Goal: Find specific page/section: Find specific page/section

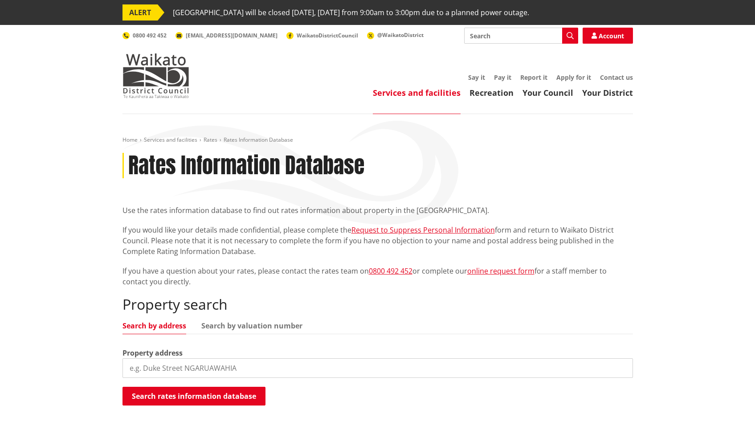
click at [179, 366] on input "search" at bounding box center [377, 368] width 510 height 20
type input "191b tauwhare"
click at [179, 405] on div "Search rates information database Searching..." at bounding box center [377, 397] width 510 height 20
click at [180, 399] on button "Search rates information database" at bounding box center [193, 396] width 143 height 19
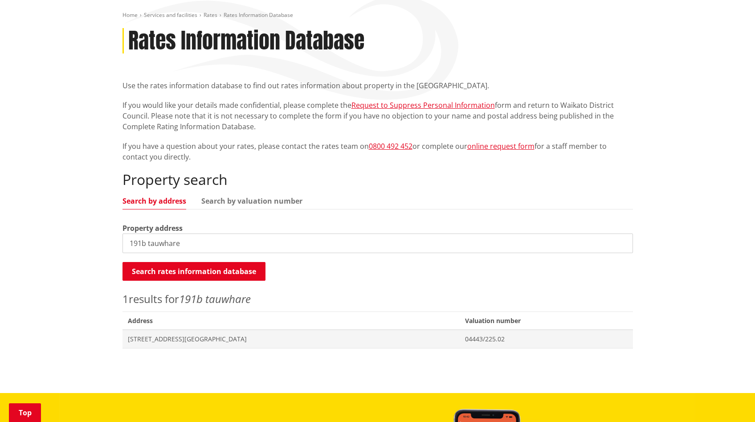
scroll to position [130, 0]
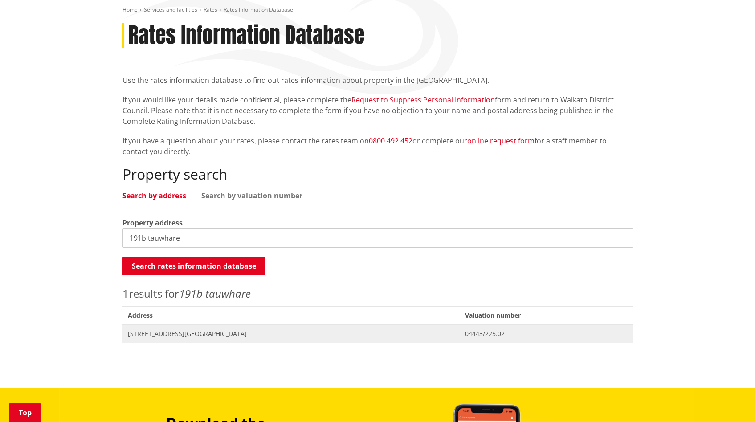
click at [201, 332] on span "[STREET_ADDRESS][GEOGRAPHIC_DATA]" at bounding box center [291, 333] width 327 height 9
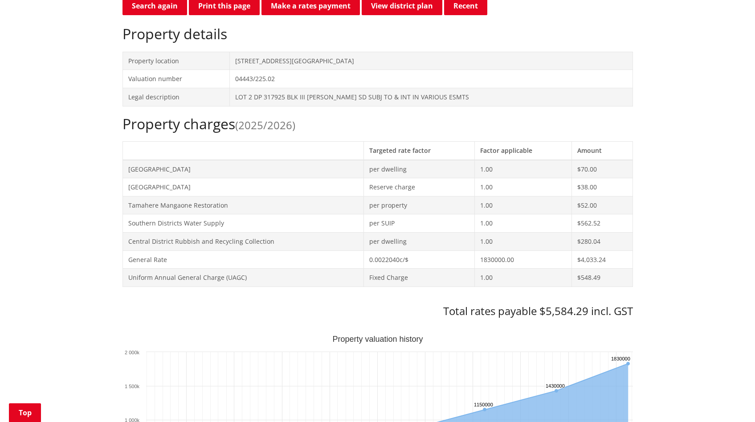
scroll to position [302, 0]
